Goal: Task Accomplishment & Management: Use online tool/utility

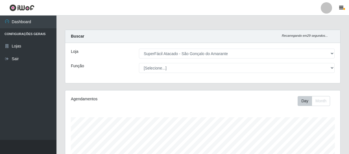
select select "408"
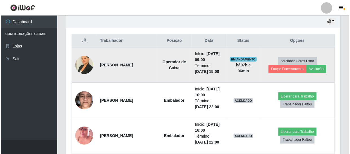
scroll to position [171, 0]
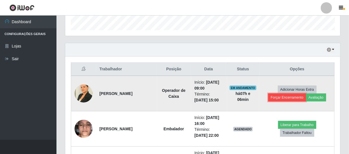
click at [279, 95] on button "Forçar Encerramento" at bounding box center [287, 97] width 38 height 8
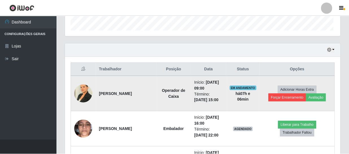
scroll to position [117, 272]
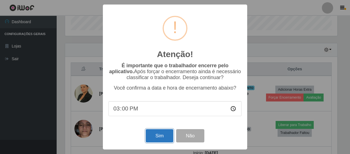
click at [159, 138] on button "Sim" at bounding box center [159, 135] width 27 height 13
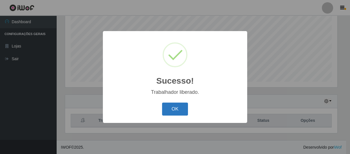
click at [180, 109] on button "OK" at bounding box center [175, 108] width 26 height 13
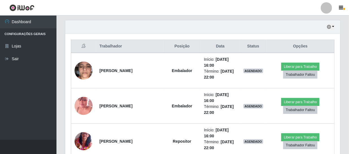
scroll to position [197, 0]
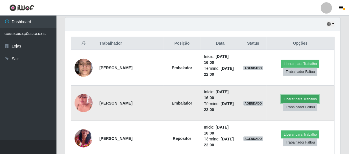
click at [308, 97] on button "Liberar para Trabalho" at bounding box center [300, 99] width 38 height 8
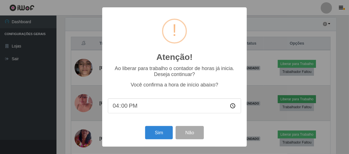
scroll to position [117, 272]
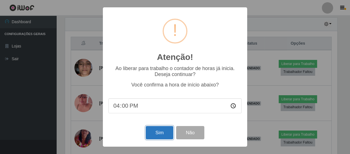
click at [156, 133] on button "Sim" at bounding box center [159, 132] width 27 height 13
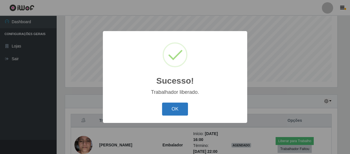
click at [171, 110] on button "OK" at bounding box center [175, 108] width 26 height 13
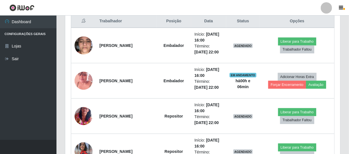
scroll to position [248, 0]
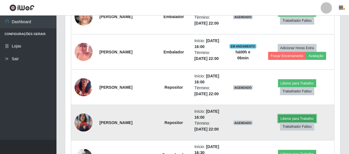
click at [298, 118] on button "Liberar para Trabalho" at bounding box center [297, 118] width 38 height 8
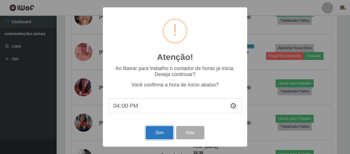
click at [152, 131] on button "Sim" at bounding box center [159, 132] width 27 height 13
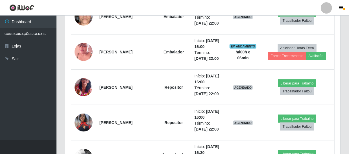
scroll to position [0, 0]
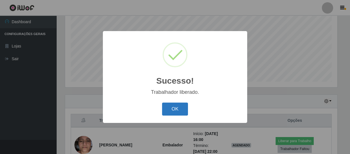
click at [176, 108] on button "OK" at bounding box center [175, 108] width 26 height 13
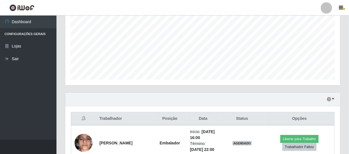
scroll to position [120, 0]
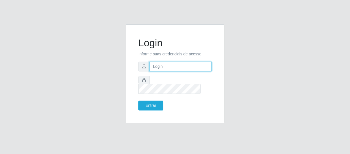
click at [164, 71] on input "text" at bounding box center [180, 66] width 62 height 10
type input "[EMAIL_ADDRESS][DOMAIN_NAME]"
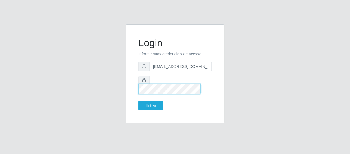
click at [138, 100] on button "Entrar" at bounding box center [150, 105] width 25 height 10
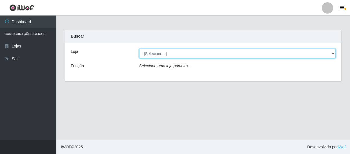
click at [166, 56] on select "[Selecione...] SuperFácil Atacado - São Gonçalo do Amarante" at bounding box center [237, 53] width 197 height 10
select select "408"
click at [139, 48] on select "[Selecione...] SuperFácil Atacado - São Gonçalo do Amarante" at bounding box center [237, 53] width 197 height 10
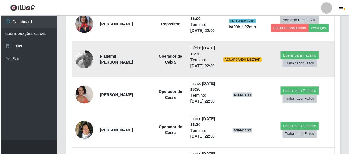
scroll to position [359, 0]
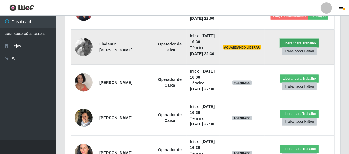
click at [293, 41] on button "Liberar para Trabalho" at bounding box center [299, 43] width 38 height 8
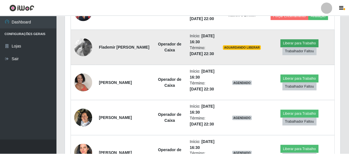
scroll to position [117, 272]
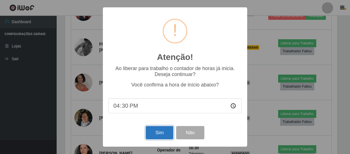
click at [164, 133] on button "Sim" at bounding box center [159, 132] width 27 height 13
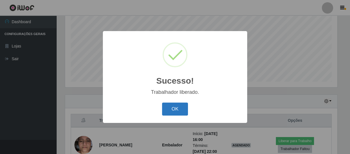
click at [177, 105] on button "OK" at bounding box center [175, 108] width 26 height 13
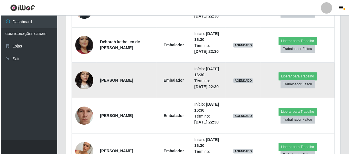
scroll to position [581, 0]
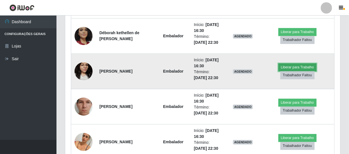
click at [297, 67] on button "Liberar para Trabalho" at bounding box center [297, 67] width 38 height 8
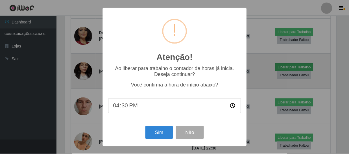
scroll to position [117, 272]
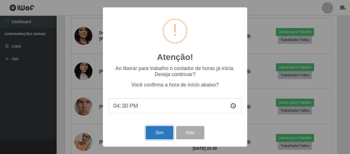
click at [157, 135] on button "Sim" at bounding box center [159, 132] width 27 height 13
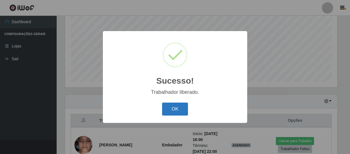
click at [173, 109] on button "OK" at bounding box center [175, 108] width 26 height 13
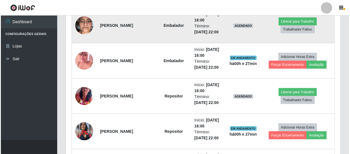
scroll to position [248, 0]
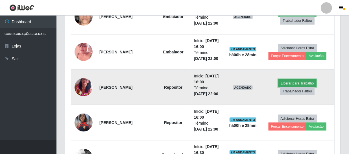
click at [283, 82] on button "Liberar para Trabalho" at bounding box center [297, 83] width 38 height 8
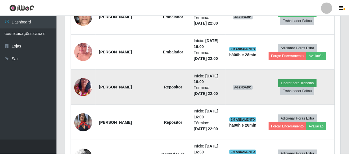
scroll to position [117, 272]
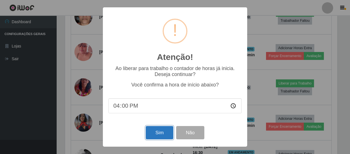
click at [169, 131] on button "Sim" at bounding box center [159, 132] width 27 height 13
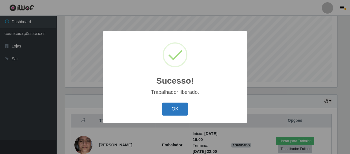
click at [175, 108] on button "OK" at bounding box center [175, 108] width 26 height 13
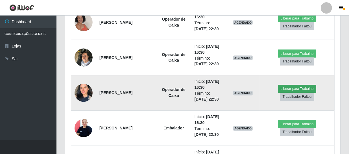
scroll to position [428, 0]
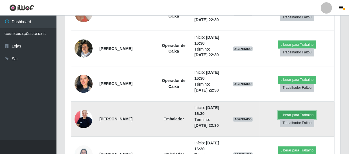
click at [293, 113] on button "Liberar para Trabalho" at bounding box center [297, 115] width 38 height 8
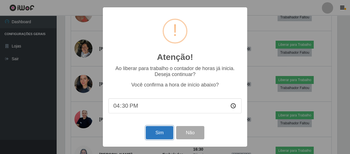
click at [160, 134] on button "Sim" at bounding box center [159, 132] width 27 height 13
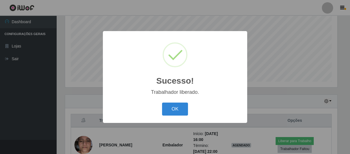
click at [172, 102] on div "OK Cancel" at bounding box center [175, 109] width 133 height 16
click at [172, 107] on button "OK" at bounding box center [175, 108] width 26 height 13
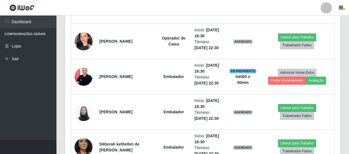
scroll to position [479, 0]
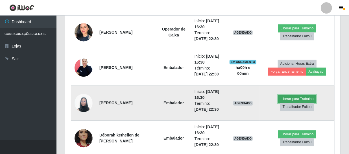
click at [290, 99] on button "Liberar para Trabalho" at bounding box center [297, 99] width 38 height 8
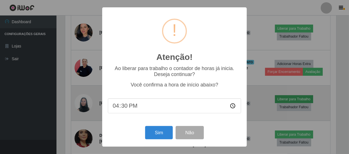
scroll to position [117, 272]
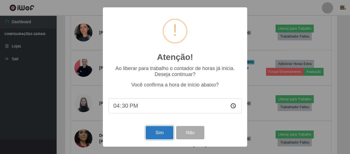
click at [164, 133] on button "Sim" at bounding box center [159, 132] width 27 height 13
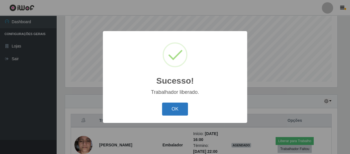
click at [169, 113] on button "OK" at bounding box center [175, 108] width 26 height 13
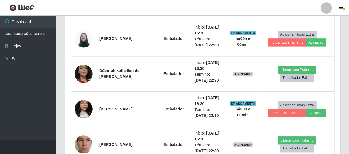
scroll to position [556, 0]
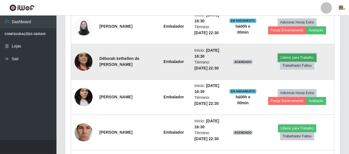
click at [305, 58] on button "Liberar para Trabalho" at bounding box center [297, 58] width 38 height 8
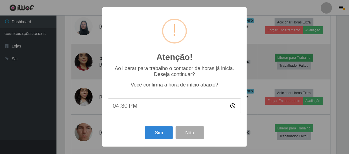
scroll to position [117, 272]
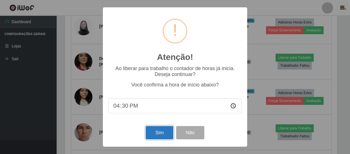
click at [158, 128] on button "Sim" at bounding box center [159, 132] width 27 height 13
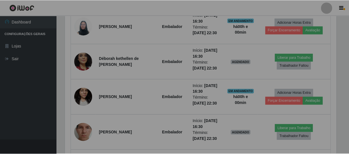
scroll to position [0, 0]
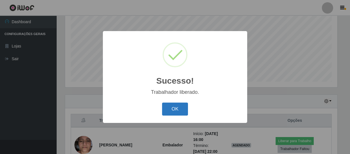
click at [173, 113] on button "OK" at bounding box center [175, 108] width 26 height 13
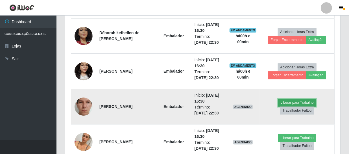
click at [292, 100] on button "Liberar para Trabalho" at bounding box center [297, 102] width 38 height 8
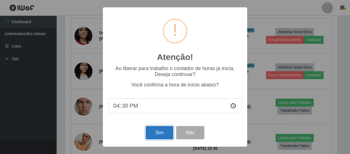
click at [157, 127] on button "Sim" at bounding box center [159, 132] width 27 height 13
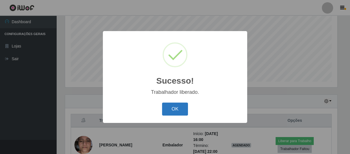
click at [167, 108] on button "OK" at bounding box center [175, 108] width 26 height 13
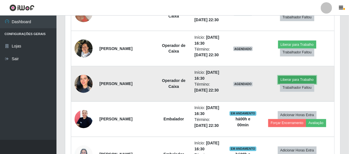
click at [294, 80] on button "Liberar para Trabalho" at bounding box center [297, 80] width 38 height 8
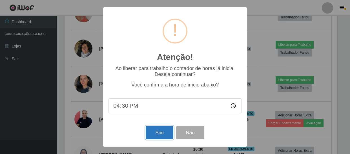
click at [163, 135] on button "Sim" at bounding box center [159, 132] width 27 height 13
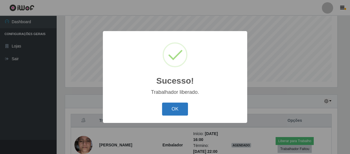
click at [178, 109] on button "OK" at bounding box center [175, 108] width 26 height 13
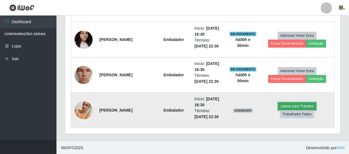
click at [290, 103] on button "Liberar para Trabalho" at bounding box center [297, 106] width 38 height 8
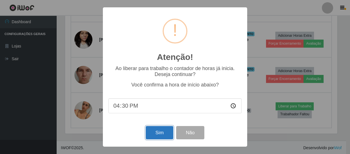
click at [158, 129] on button "Sim" at bounding box center [159, 132] width 27 height 13
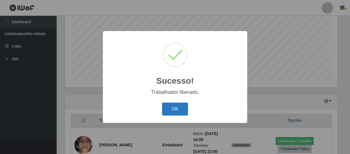
click at [168, 110] on button "OK" at bounding box center [175, 108] width 26 height 13
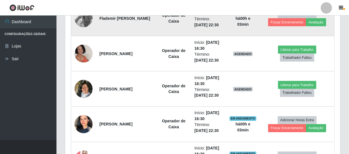
scroll to position [325, 0]
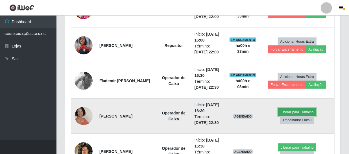
click at [302, 111] on button "Liberar para Trabalho" at bounding box center [297, 112] width 38 height 8
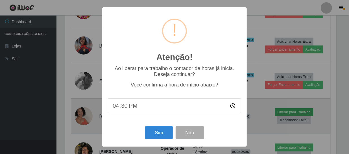
scroll to position [117, 272]
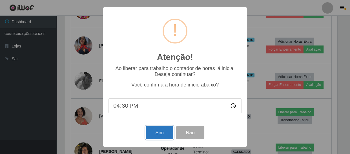
click at [158, 132] on button "Sim" at bounding box center [159, 132] width 27 height 13
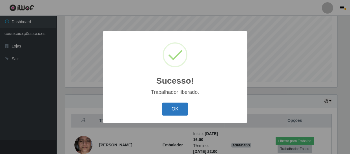
click at [174, 111] on button "OK" at bounding box center [175, 108] width 26 height 13
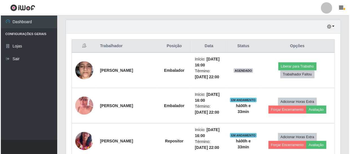
scroll to position [197, 0]
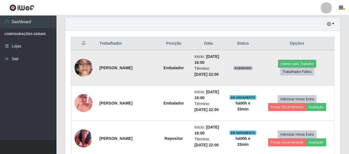
click at [88, 68] on img at bounding box center [83, 68] width 18 height 24
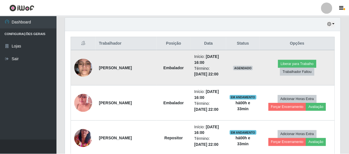
scroll to position [117, 272]
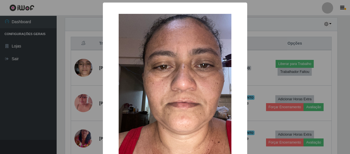
click at [87, 66] on div "× OK Cancel" at bounding box center [175, 77] width 350 height 154
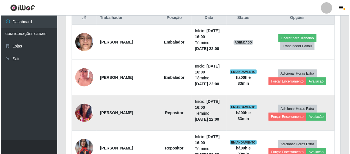
scroll to position [223, 0]
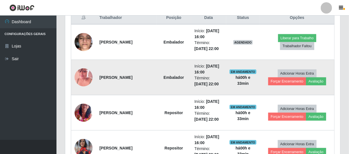
click at [85, 76] on img at bounding box center [83, 77] width 18 height 32
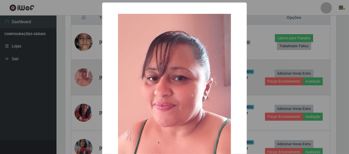
scroll to position [117, 272]
click at [85, 76] on div "× OK Cancel" at bounding box center [175, 77] width 350 height 154
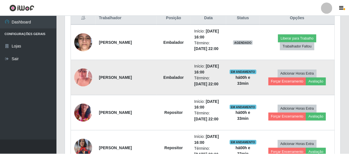
scroll to position [117, 275]
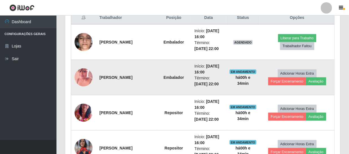
click at [82, 75] on img at bounding box center [83, 77] width 18 height 32
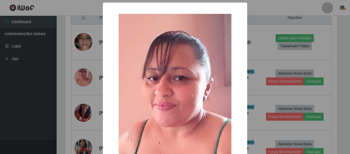
click at [304, 59] on div "× OK Cancel" at bounding box center [175, 77] width 350 height 154
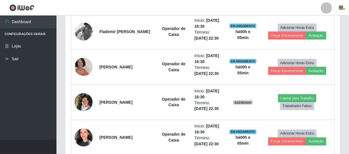
scroll to position [376, 0]
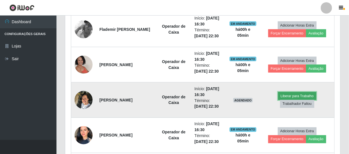
click at [292, 94] on button "Liberar para Trabalho" at bounding box center [297, 96] width 38 height 8
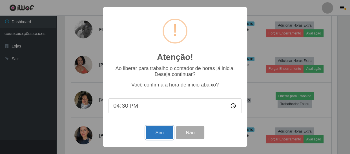
click at [153, 132] on button "Sim" at bounding box center [159, 132] width 27 height 13
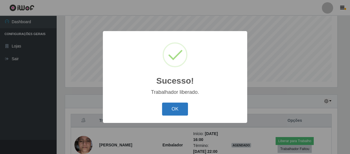
click at [179, 109] on button "OK" at bounding box center [175, 108] width 26 height 13
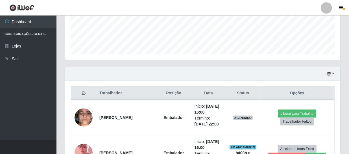
scroll to position [179, 0]
